Goal: Find specific page/section: Find specific page/section

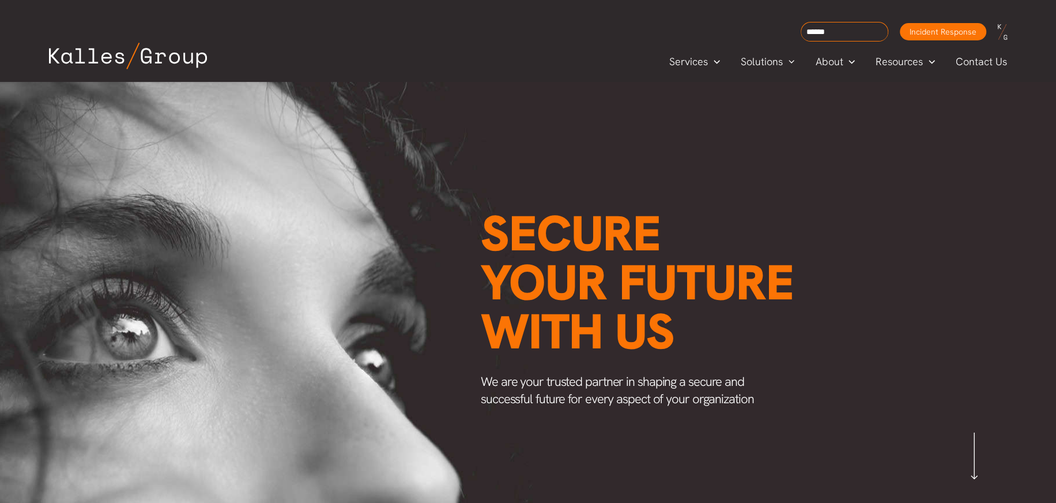
scroll to position [0, 1373]
click at [836, 132] on span "Careers" at bounding box center [834, 137] width 37 height 13
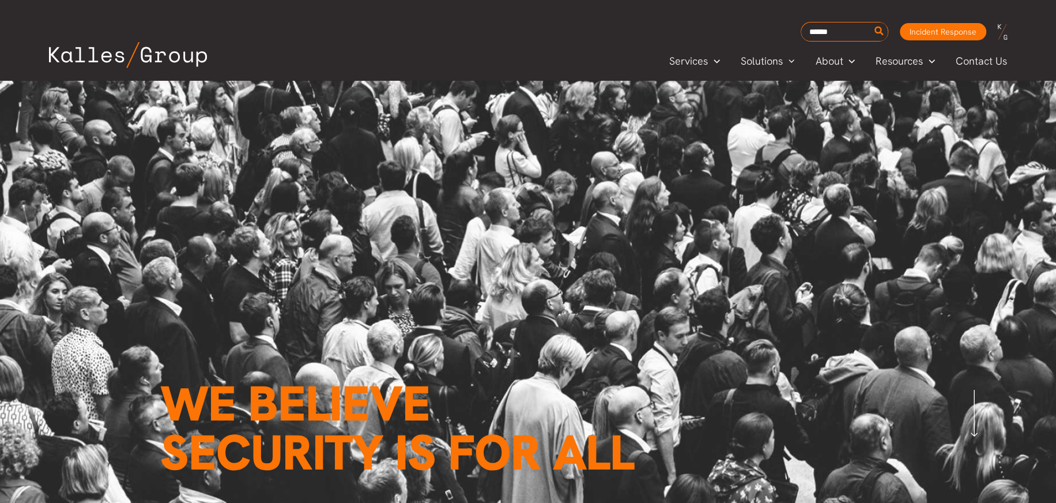
scroll to position [37, 0]
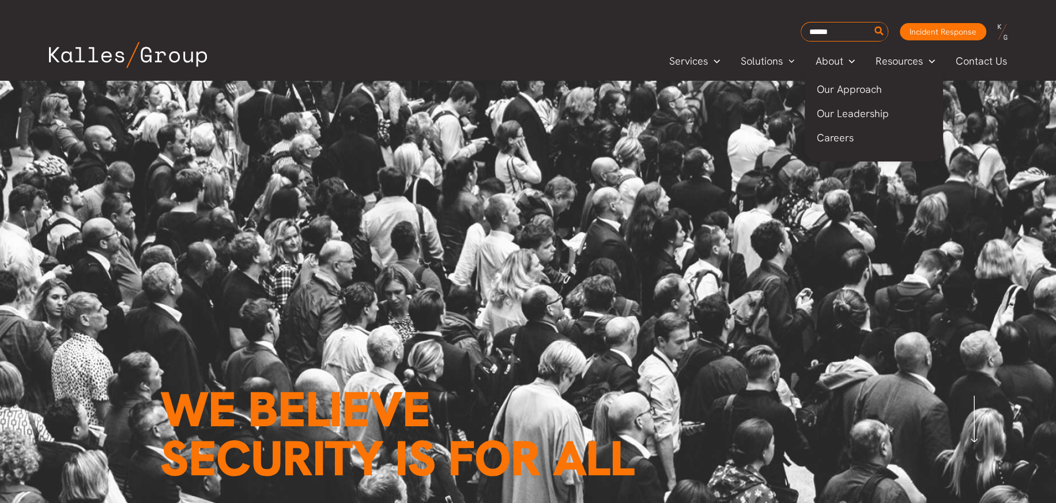
click at [829, 132] on span "Careers" at bounding box center [834, 137] width 37 height 13
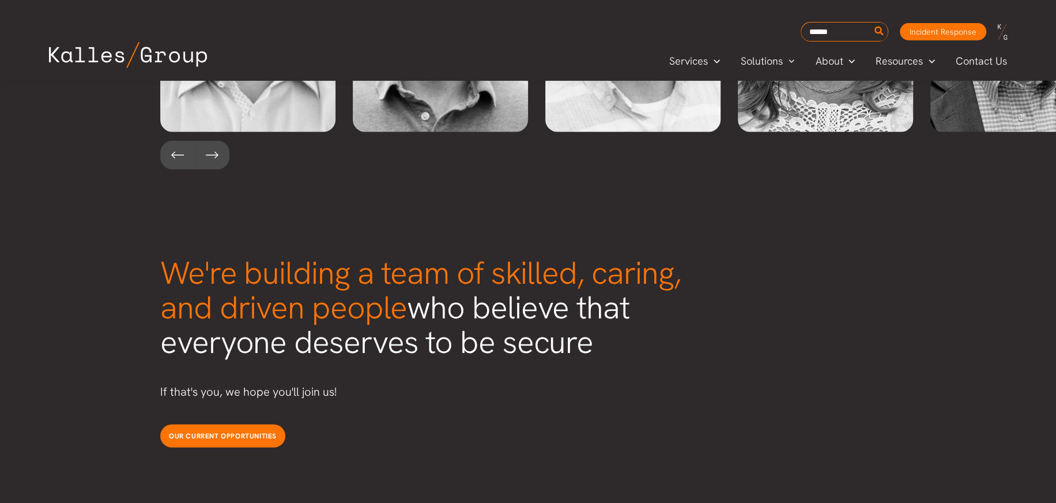
scroll to position [2756, 0]
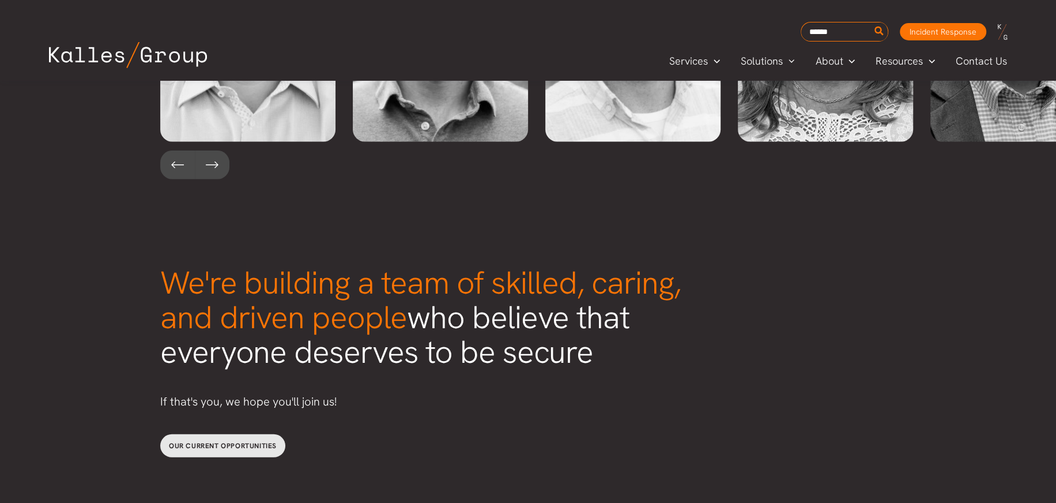
click at [221, 434] on link "Our current opportunities" at bounding box center [222, 445] width 125 height 23
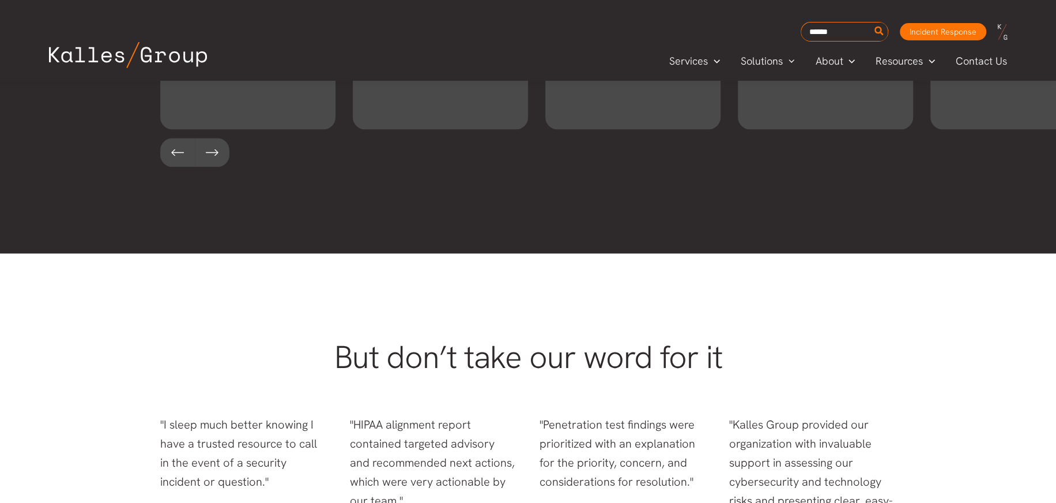
scroll to position [1818, 0]
